Goal: Transaction & Acquisition: Purchase product/service

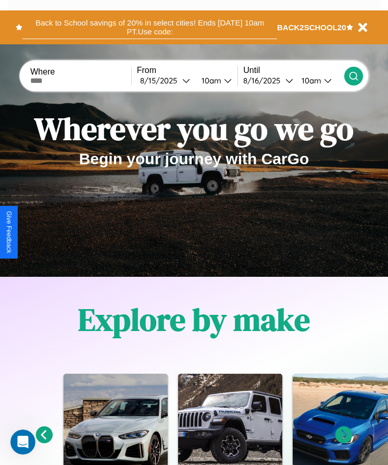
click at [150, 27] on button "Back to School savings of 20% in select cities! Ends [DATE] 10am PT. Use code:" at bounding box center [149, 27] width 255 height 23
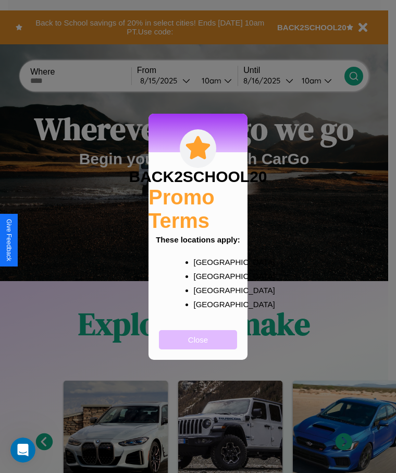
click at [198, 346] on button "Close" at bounding box center [198, 339] width 78 height 19
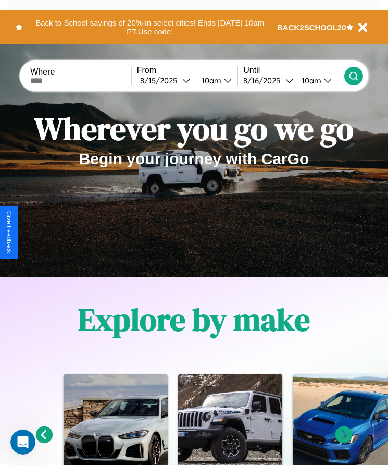
scroll to position [1170, 0]
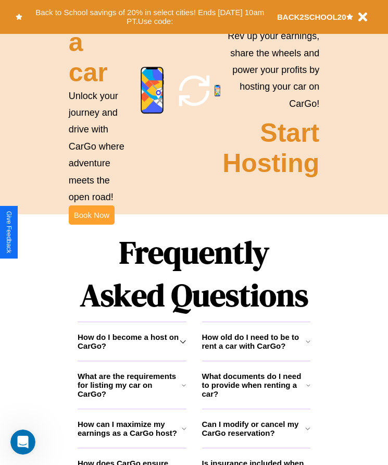
click at [91, 225] on button "Book Now" at bounding box center [92, 214] width 46 height 19
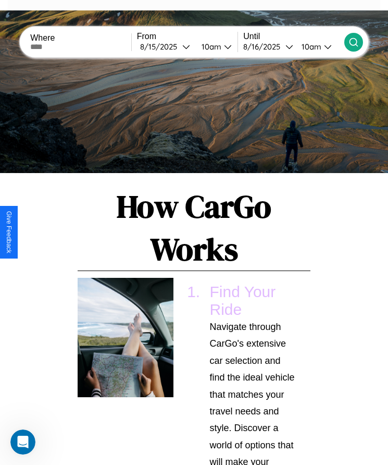
click at [82, 46] on input "text" at bounding box center [80, 47] width 101 height 8
type input "********"
click at [168, 46] on div "[DATE]" at bounding box center [161, 47] width 42 height 10
select select "*"
select select "****"
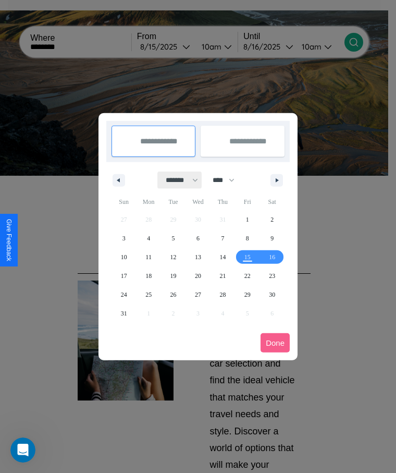
click at [177, 180] on select "******* ******** ***** ***** *** **** **** ****** ********* ******* ******** **…" at bounding box center [180, 179] width 44 height 17
select select "*"
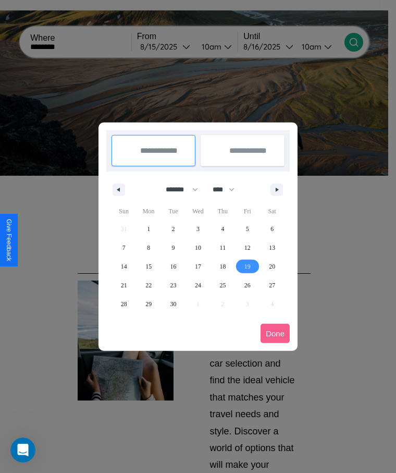
click at [247, 266] on span "19" at bounding box center [247, 266] width 6 height 19
type input "**********"
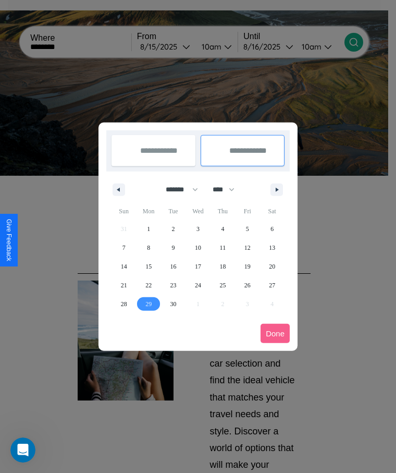
click at [149, 303] on span "29" at bounding box center [148, 303] width 6 height 19
type input "**********"
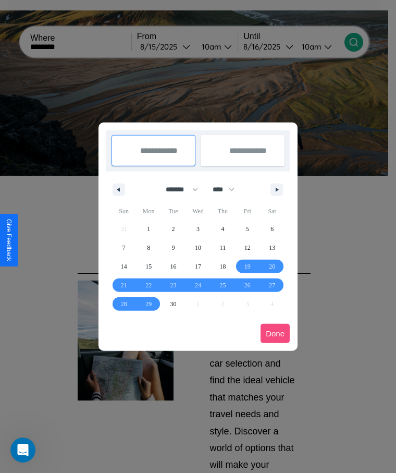
click at [275, 333] on button "Done" at bounding box center [275, 333] width 29 height 19
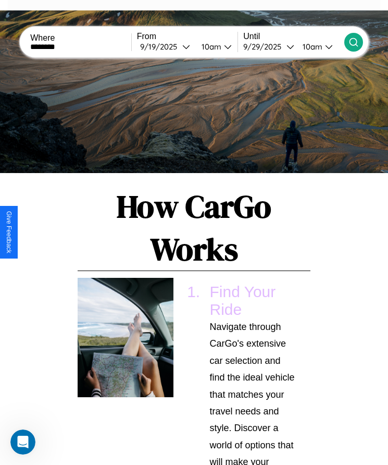
click at [214, 46] on div "10am" at bounding box center [210, 47] width 28 height 10
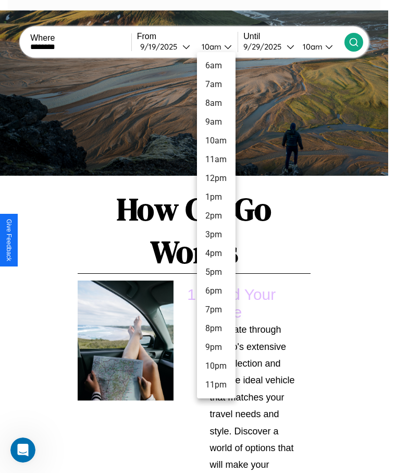
click at [216, 122] on li "9am" at bounding box center [216, 122] width 39 height 19
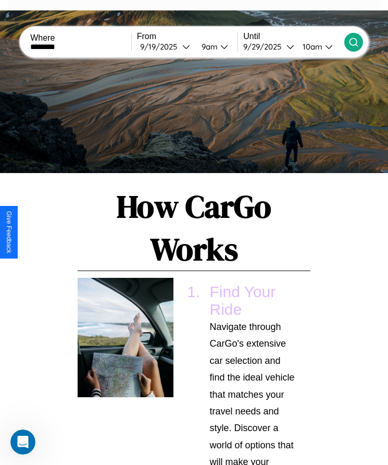
click at [353, 42] on icon at bounding box center [354, 42] width 10 height 10
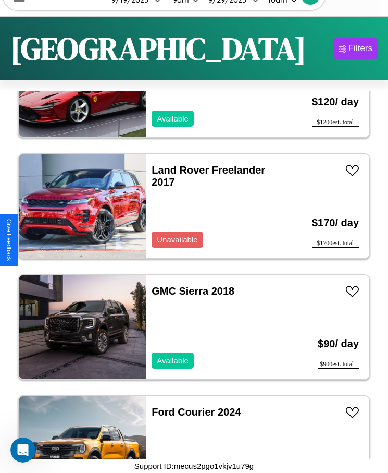
scroll to position [11857, 0]
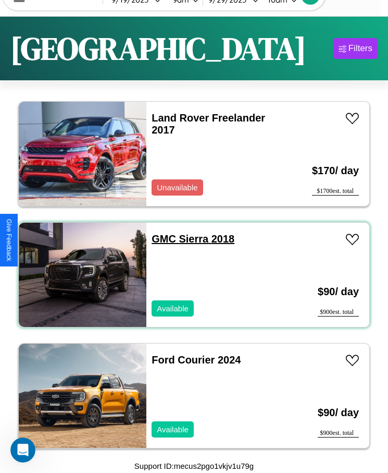
click at [161, 239] on link "GMC Sierra 2018" at bounding box center [193, 238] width 83 height 11
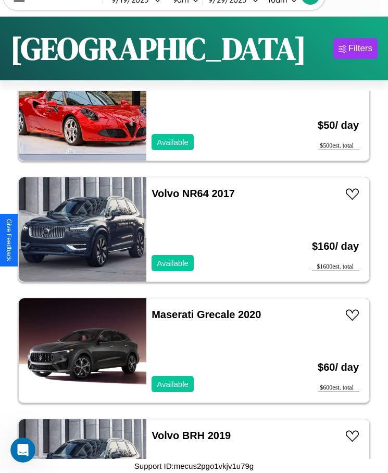
scroll to position [1942, 0]
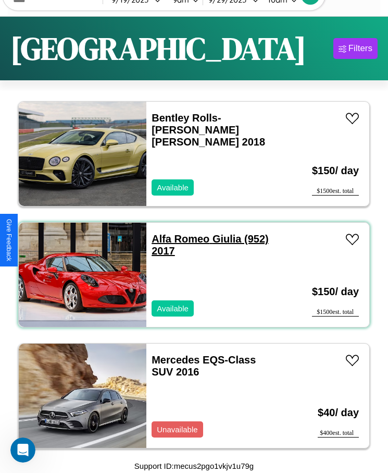
click at [177, 239] on link "Alfa Romeo Giulia (952) 2017" at bounding box center [210, 244] width 117 height 23
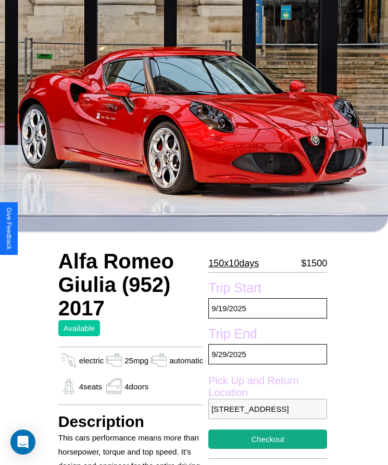
scroll to position [400, 0]
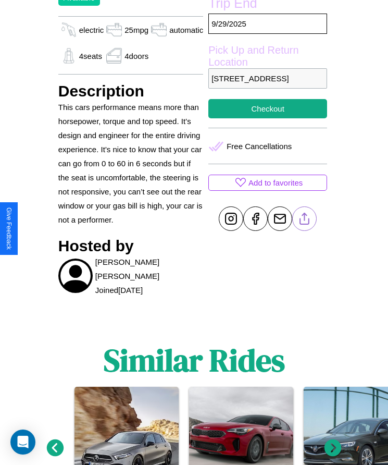
click at [305, 220] on line at bounding box center [305, 216] width 0 height 7
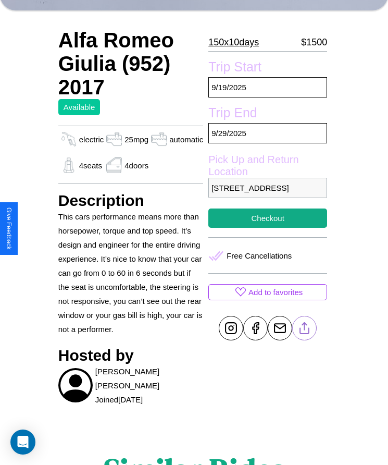
scroll to position [290, 0]
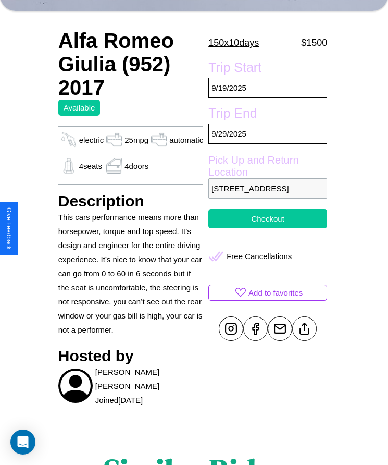
click at [265, 228] on button "Checkout" at bounding box center [267, 218] width 119 height 19
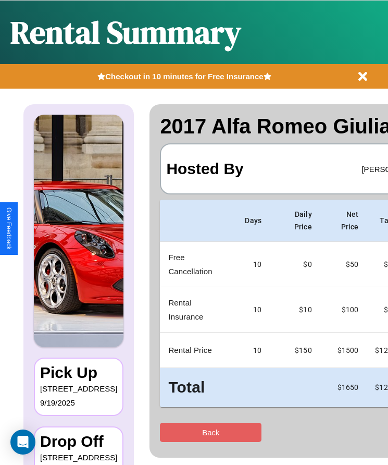
scroll to position [0, 61]
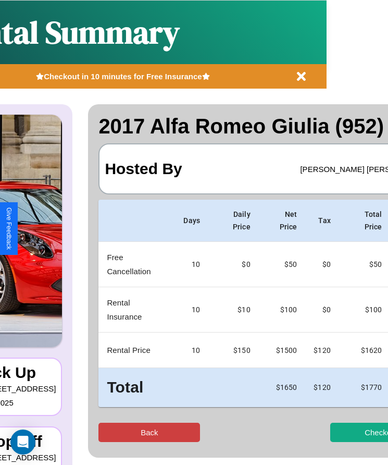
click at [108, 424] on button "Back" at bounding box center [149, 432] width 102 height 19
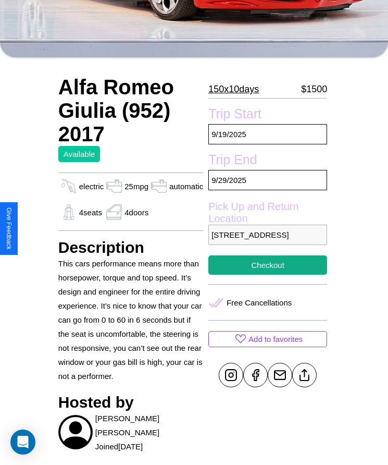
scroll to position [253, 0]
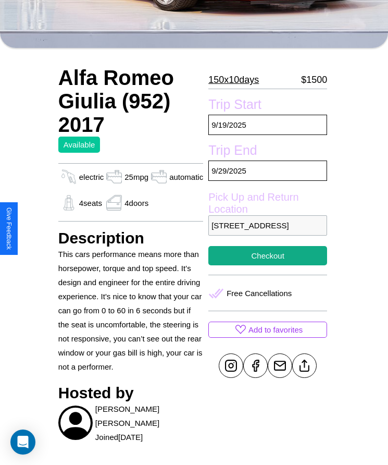
click at [265, 232] on p "5289 Jefferson Street Yokohama Japan 48791" at bounding box center [267, 225] width 119 height 20
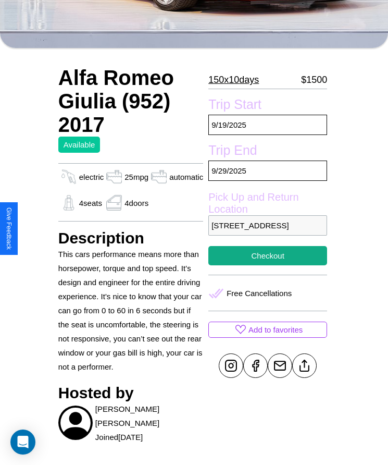
click at [265, 232] on p "5289 Jefferson Street Yokohama Japan 48791" at bounding box center [267, 225] width 119 height 20
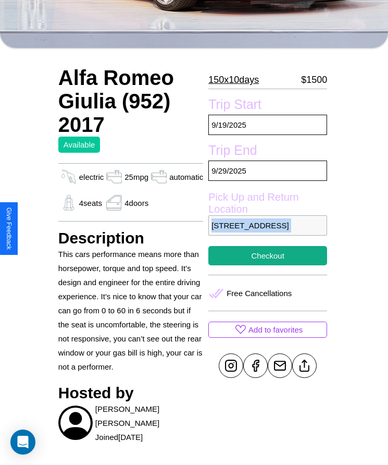
click at [265, 232] on p "5289 Jefferson Street Yokohama Japan 48791" at bounding box center [267, 225] width 119 height 20
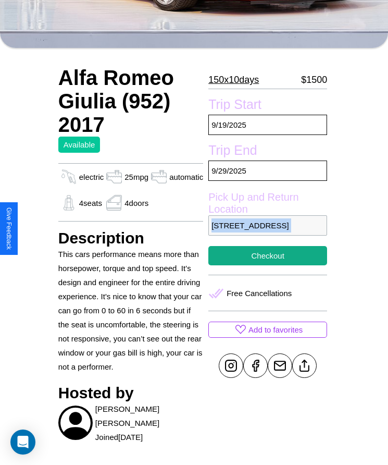
click at [265, 232] on p "5289 Jefferson Street Yokohama Japan 48791" at bounding box center [267, 225] width 119 height 20
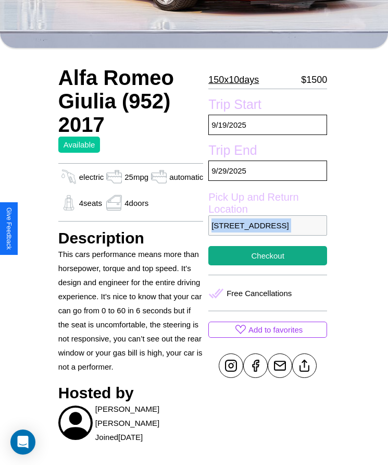
click at [265, 232] on p "5289 Jefferson Street Yokohama Japan 48791" at bounding box center [267, 225] width 119 height 20
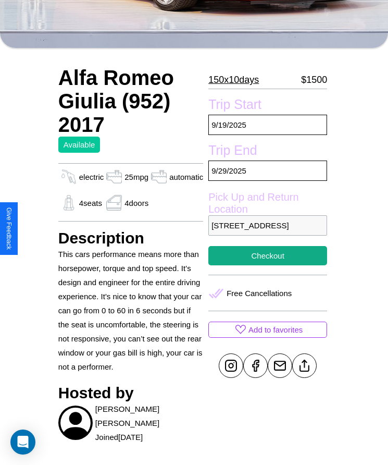
scroll to position [290, 0]
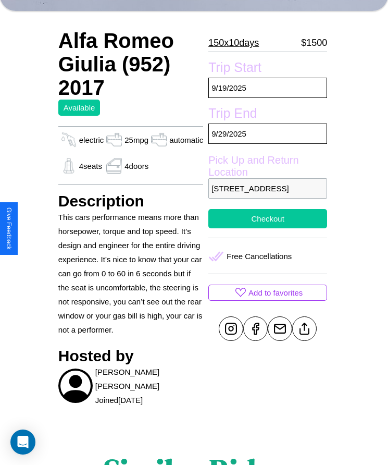
click at [265, 228] on button "Checkout" at bounding box center [267, 218] width 119 height 19
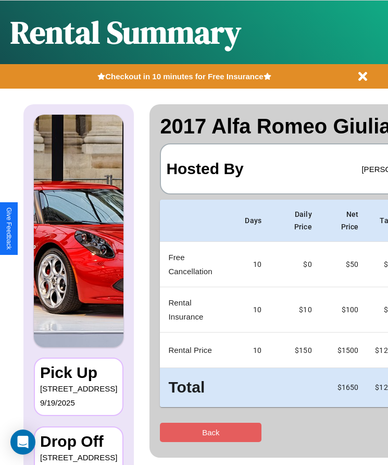
scroll to position [0, 61]
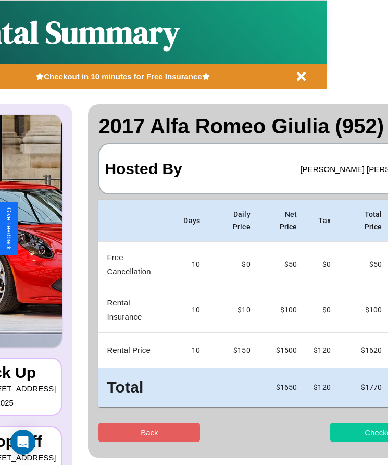
click at [340, 424] on button "Checkout" at bounding box center [381, 432] width 102 height 19
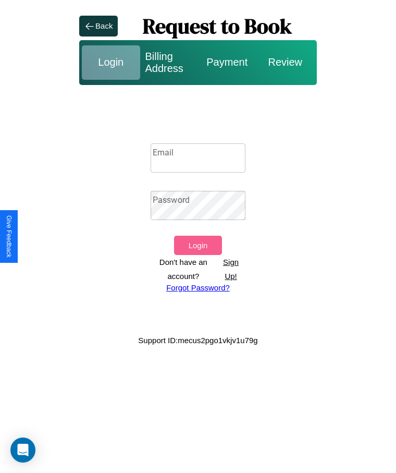
click at [231, 268] on p "Sign Up!" at bounding box center [230, 269] width 29 height 28
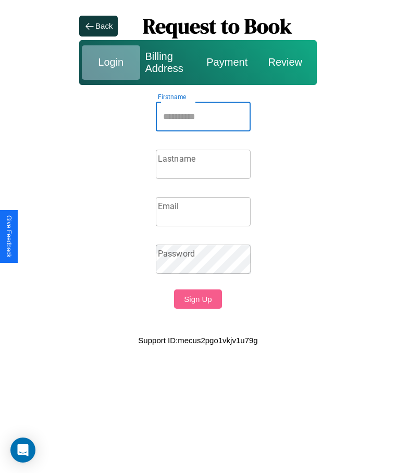
click at [203, 116] on input "Firstname" at bounding box center [203, 116] width 95 height 29
type input "******"
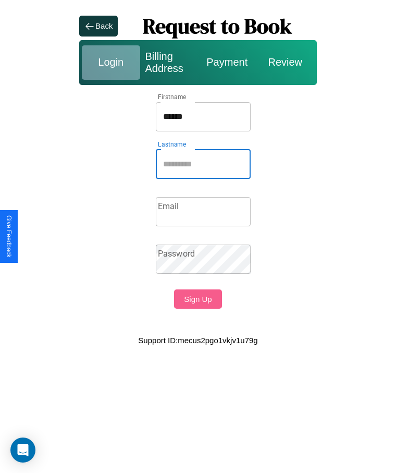
click at [203, 164] on input "Lastname" at bounding box center [203, 164] width 95 height 29
type input "******"
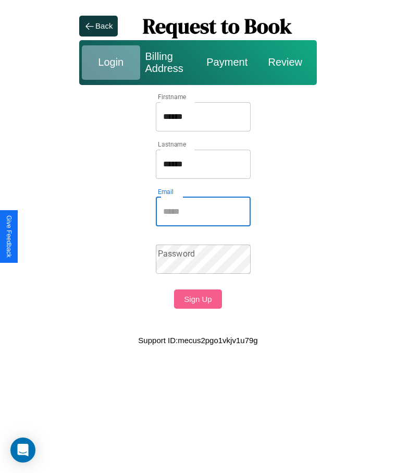
click at [203, 211] on input "Email" at bounding box center [203, 211] width 95 height 29
type input "**********"
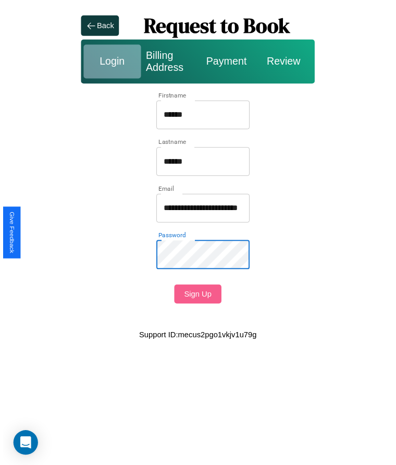
scroll to position [0, 0]
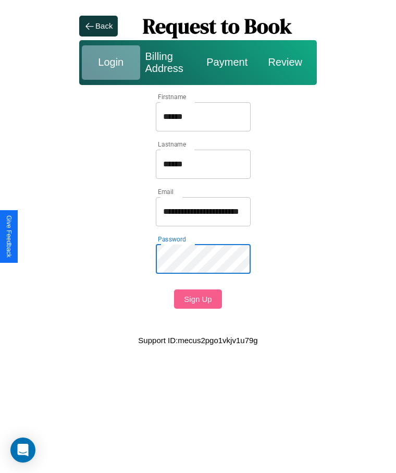
click at [198, 299] on button "Sign Up" at bounding box center [197, 298] width 47 height 19
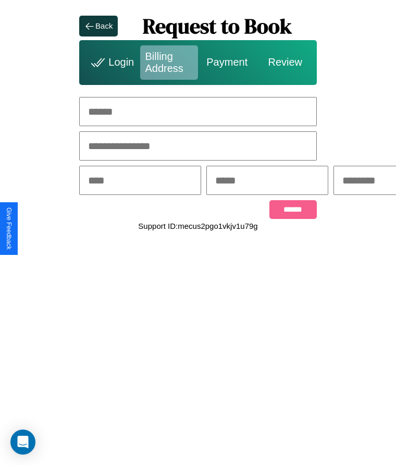
scroll to position [0, 161]
